Goal: Information Seeking & Learning: Understand process/instructions

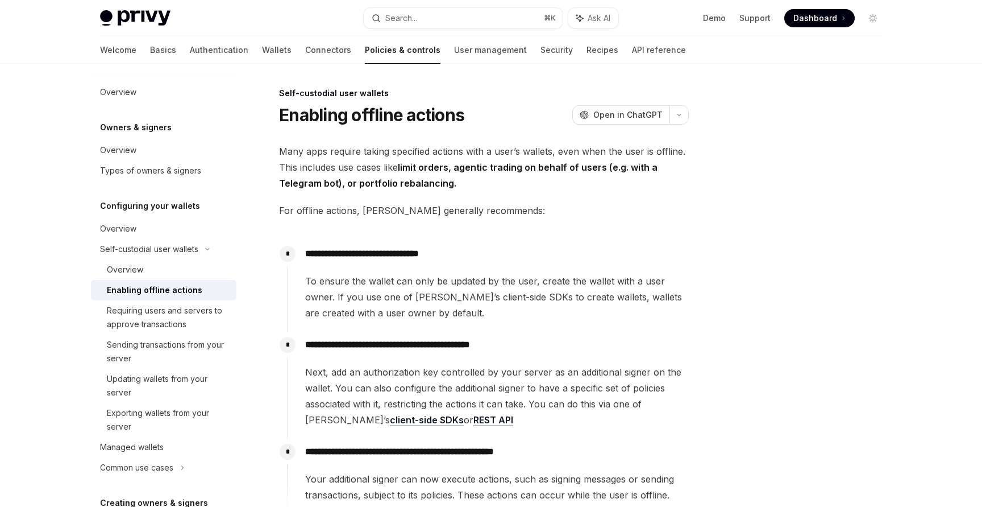
scroll to position [176, 0]
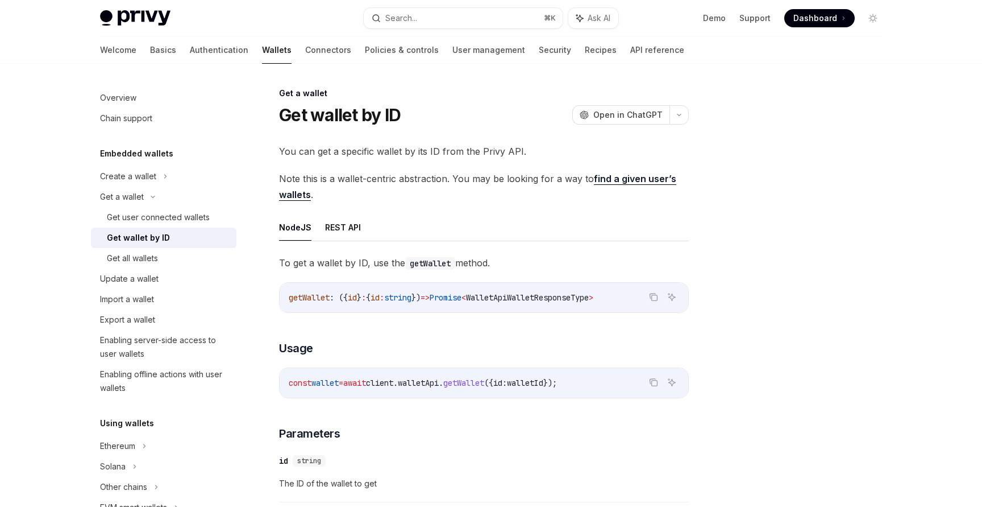
scroll to position [220, 0]
